Goal: Register for event/course

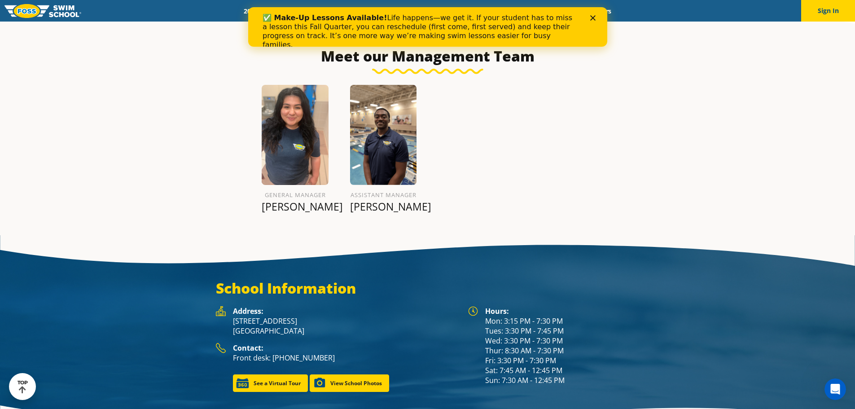
scroll to position [1077, 0]
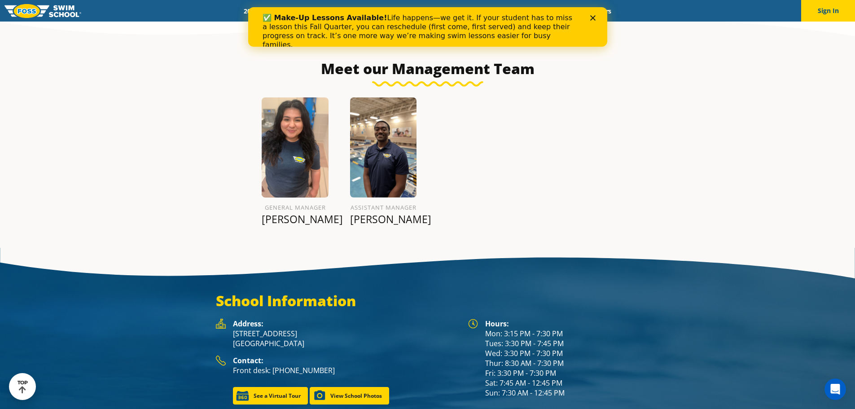
click at [594, 13] on div "✅ Make-Up Lessons Available! Life happens—we get it. If your student has to mis…" at bounding box center [427, 31] width 359 height 41
click at [594, 17] on icon "Close" at bounding box center [592, 17] width 5 height 5
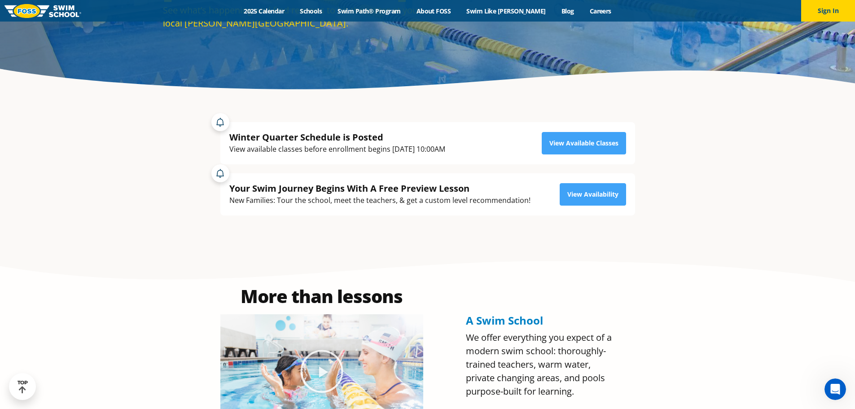
scroll to position [135, 0]
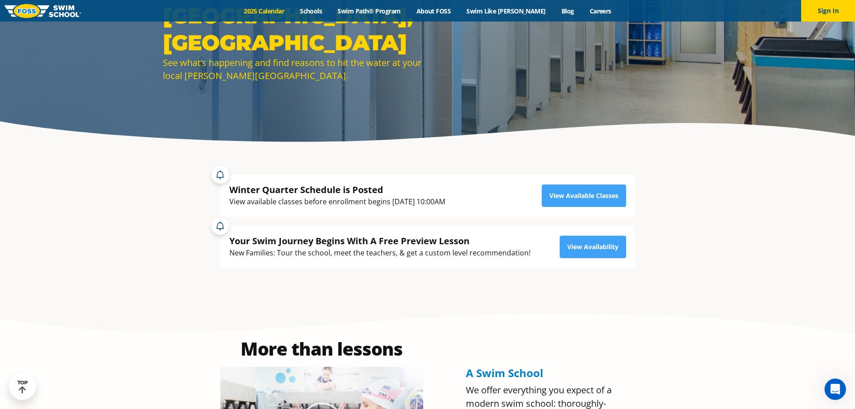
click at [292, 13] on link "2025 Calendar" at bounding box center [264, 11] width 56 height 9
click at [289, 9] on link "2025 Calendar" at bounding box center [264, 11] width 56 height 9
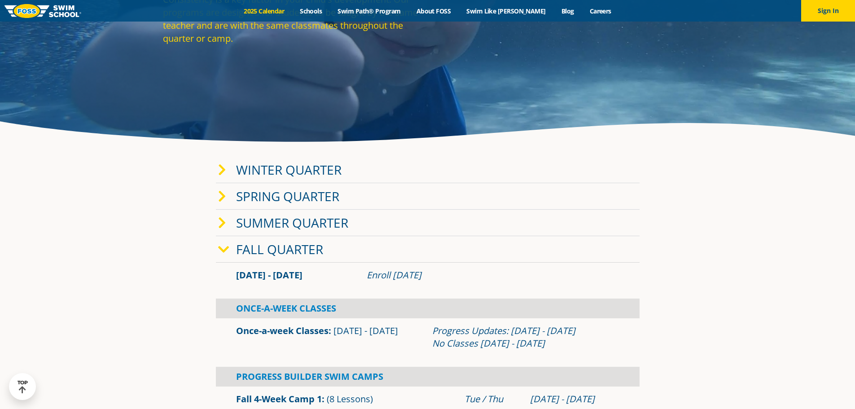
click at [323, 165] on link "Winter Quarter" at bounding box center [288, 169] width 105 height 17
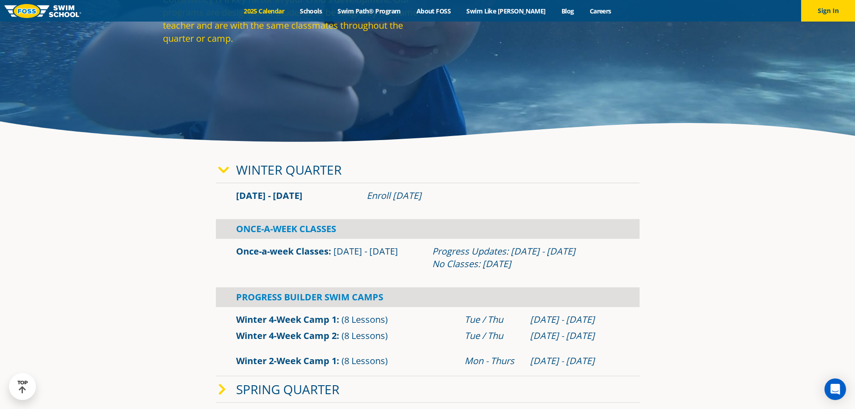
click at [323, 165] on link "Winter Quarter" at bounding box center [288, 169] width 105 height 17
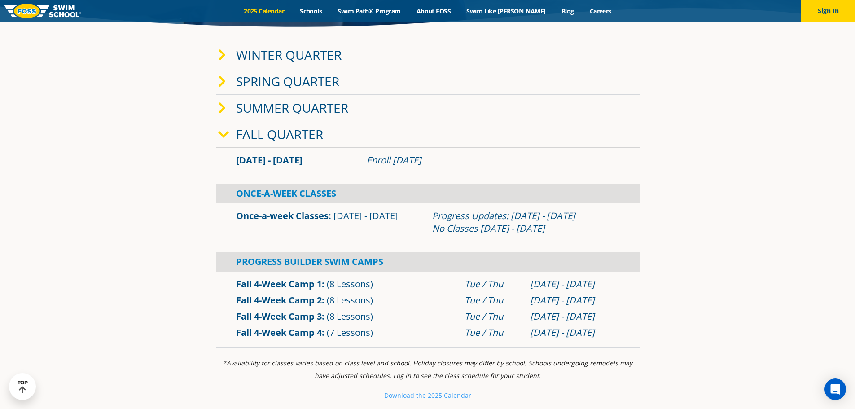
scroll to position [269, 0]
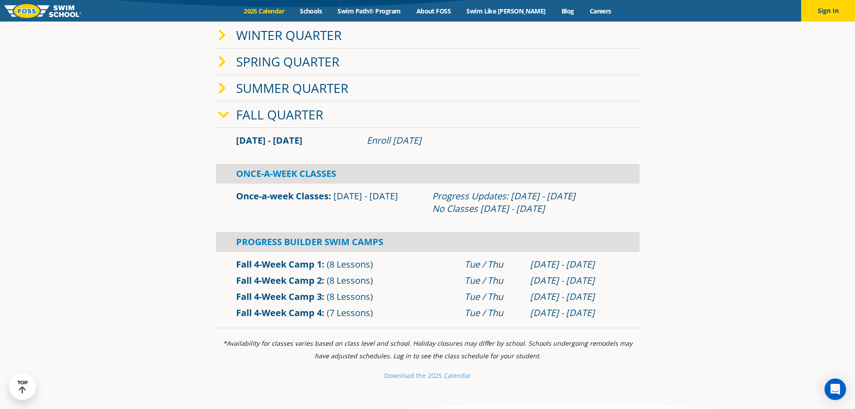
click at [287, 120] on link "Fall Quarter" at bounding box center [279, 114] width 87 height 17
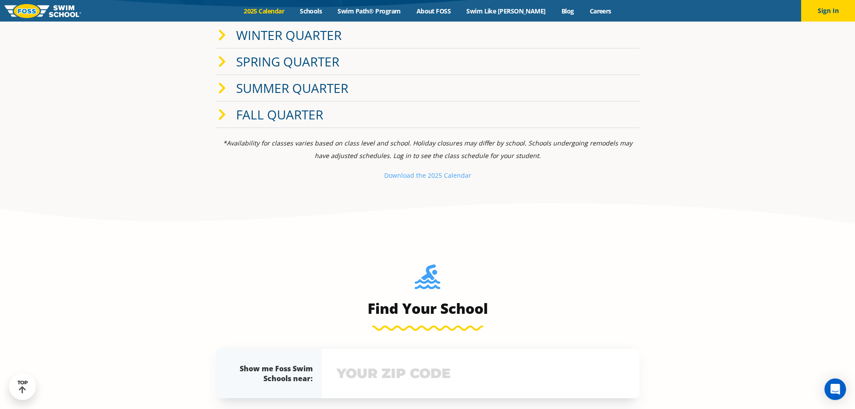
click at [287, 120] on link "Fall Quarter" at bounding box center [279, 114] width 87 height 17
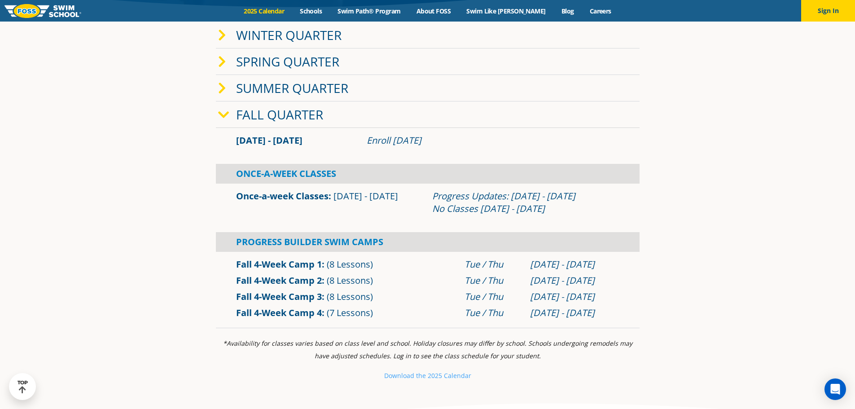
click at [309, 122] on link "Fall Quarter" at bounding box center [279, 114] width 87 height 17
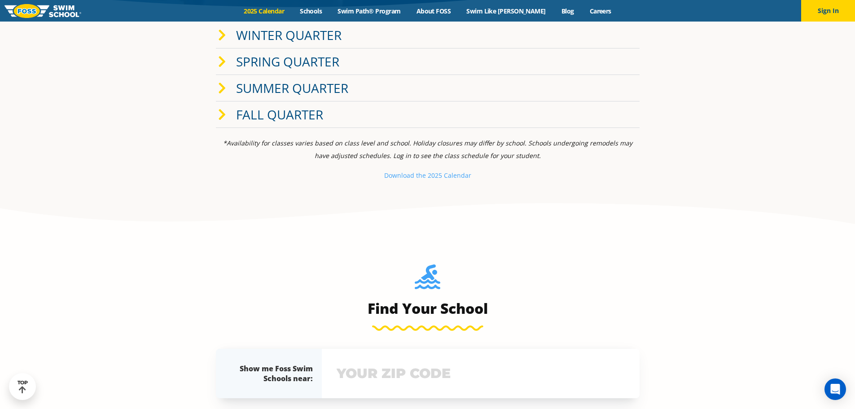
click at [311, 121] on link "Fall Quarter" at bounding box center [279, 114] width 87 height 17
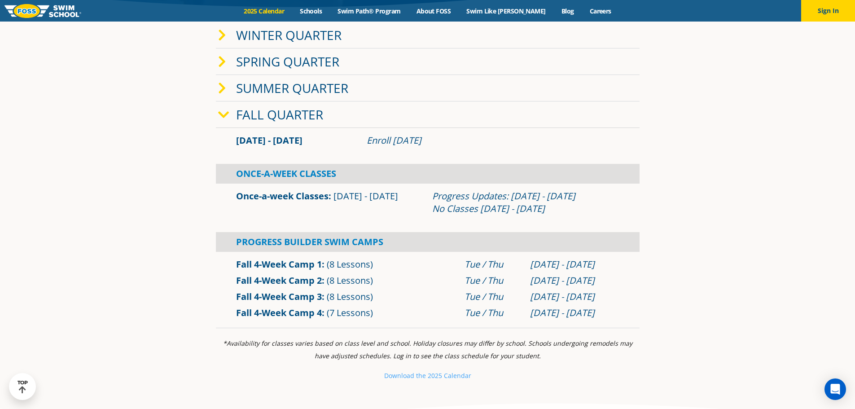
drag, startPoint x: 275, startPoint y: 128, endPoint x: 280, endPoint y: 120, distance: 9.9
click at [276, 125] on div "Fall Quarter Sep 2 - Dec 22 Enroll July 29, 2025 Once-A-Week Classes Once-a-wee…" at bounding box center [428, 214] width 424 height 227
click at [280, 120] on link "Fall Quarter" at bounding box center [279, 114] width 87 height 17
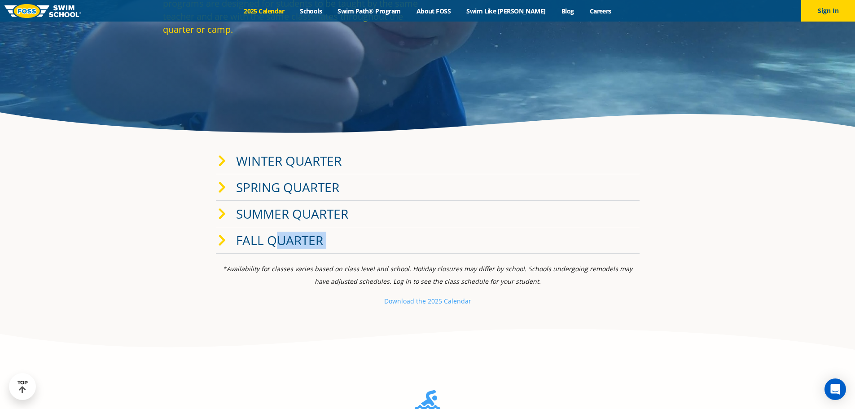
scroll to position [0, 0]
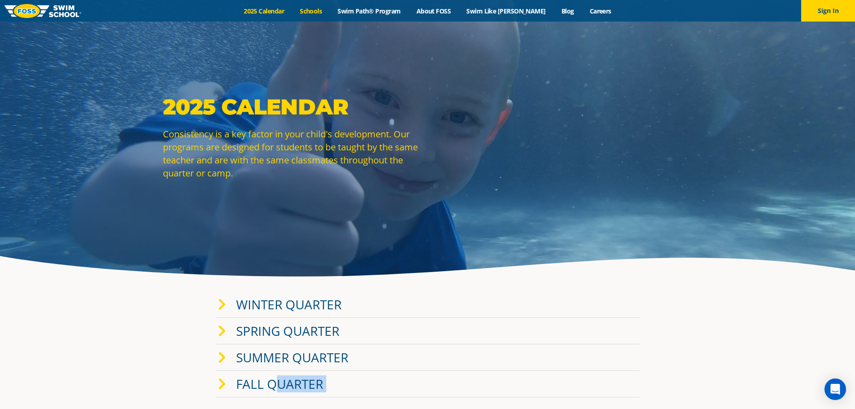
click at [330, 10] on link "Schools" at bounding box center [311, 11] width 38 height 9
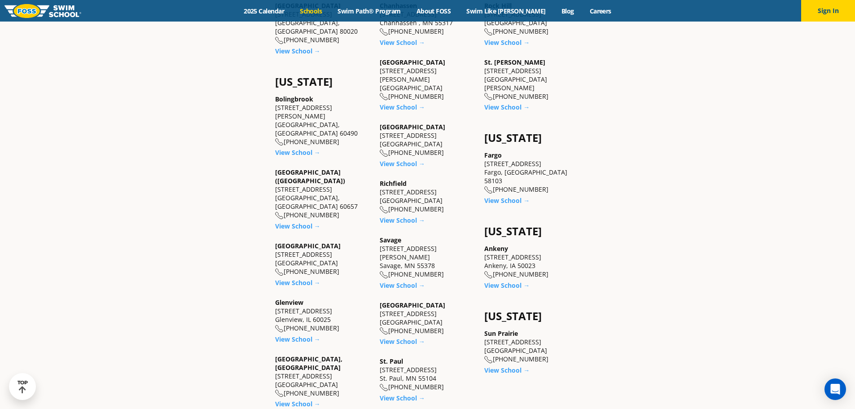
scroll to position [583, 0]
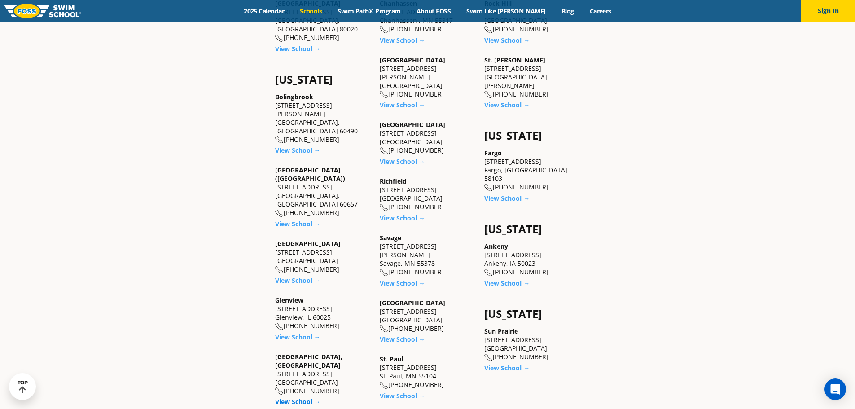
click at [295, 397] on link "View School →" at bounding box center [297, 401] width 45 height 9
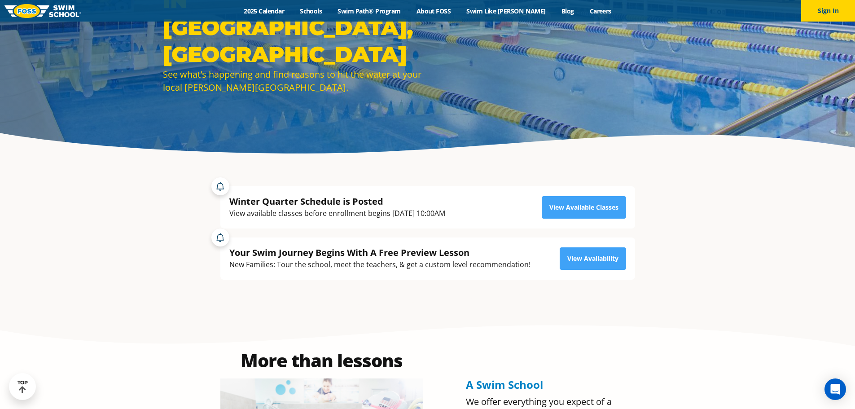
scroll to position [45, 0]
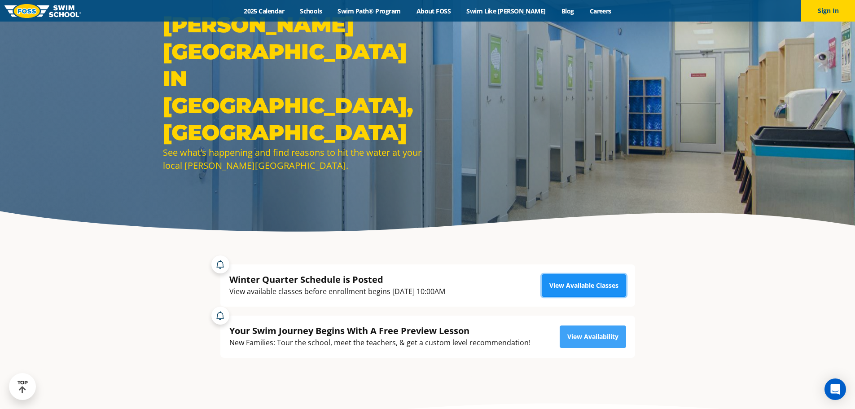
click at [572, 282] on link "View Available Classes" at bounding box center [584, 285] width 84 height 22
